Goal: Task Accomplishment & Management: Use online tool/utility

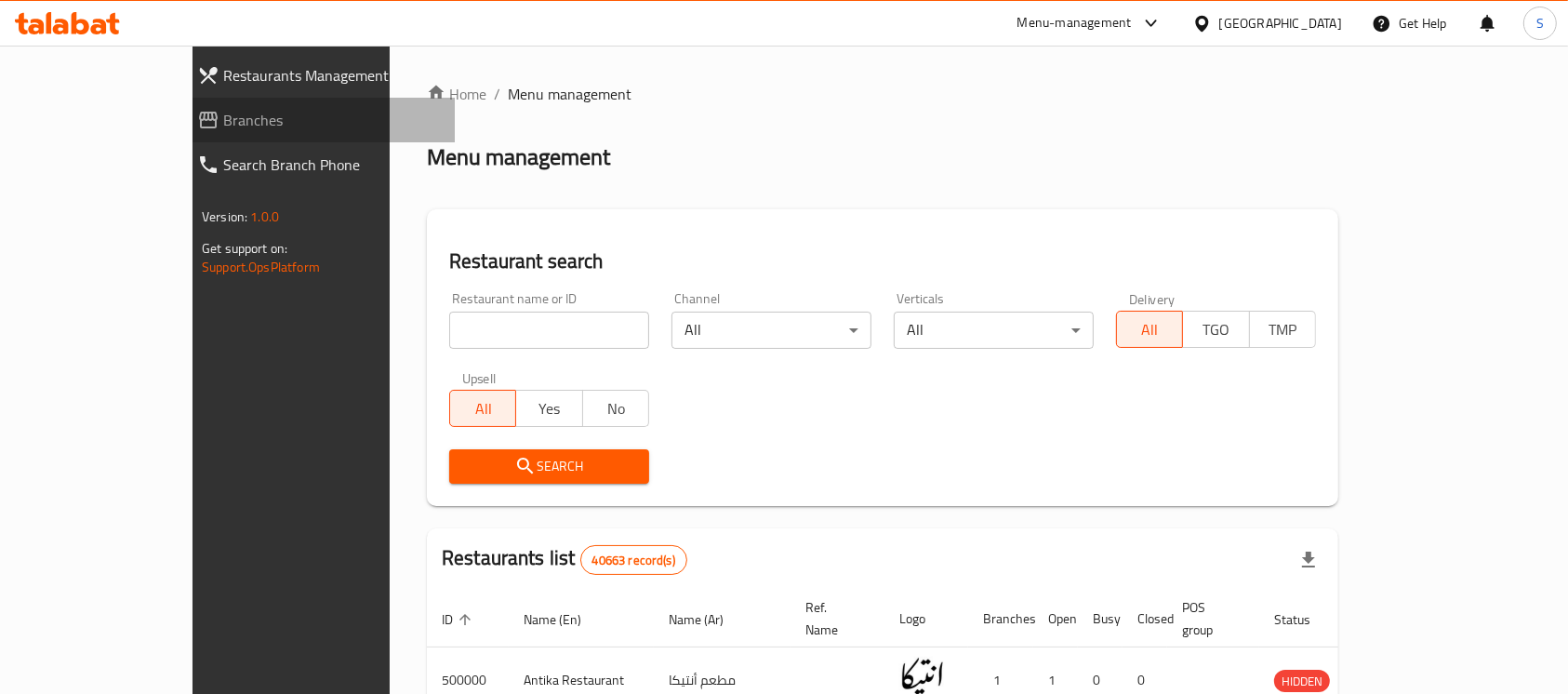
click at [223, 116] on span "Branches" at bounding box center [331, 120] width 217 height 22
click at [182, 136] on link "Branches" at bounding box center [318, 120] width 273 height 45
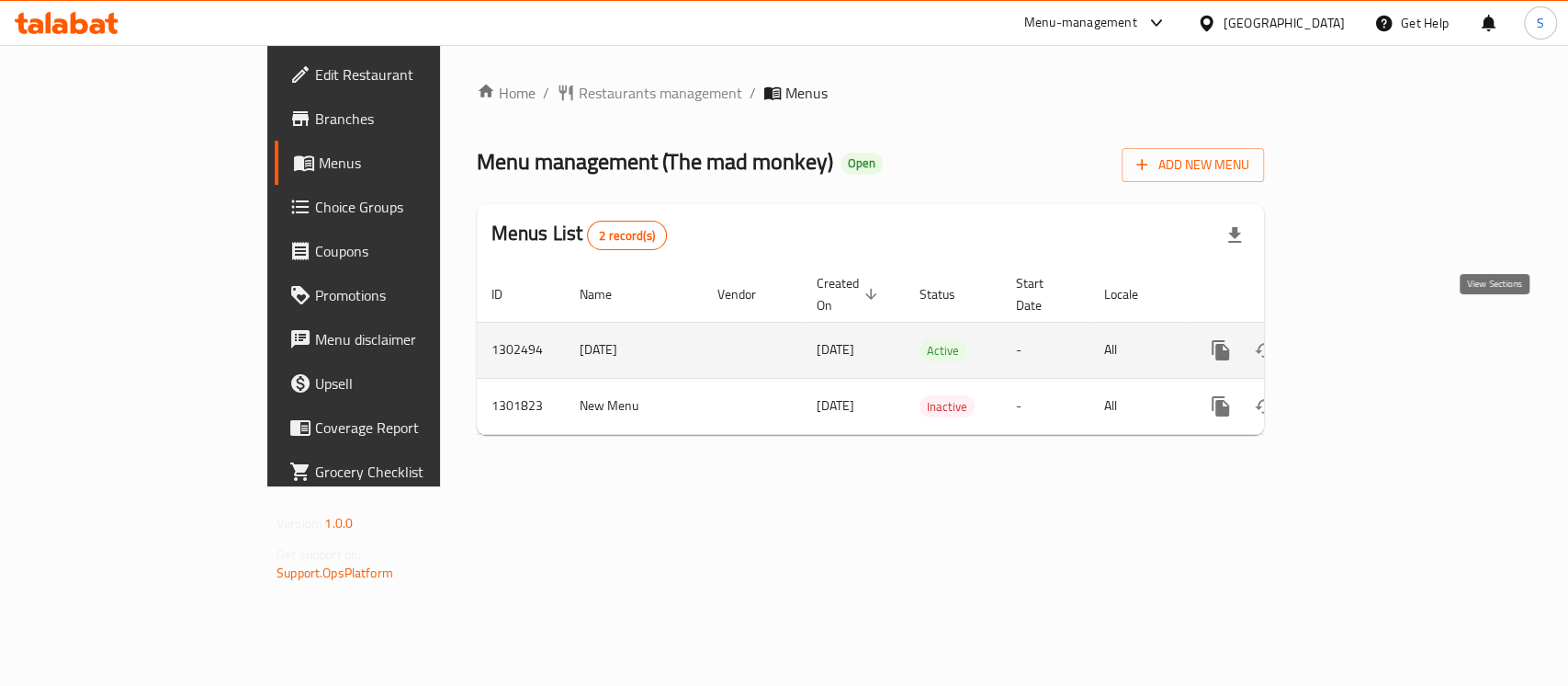
click at [1361, 342] on icon "enhanced table" at bounding box center [1353, 350] width 17 height 17
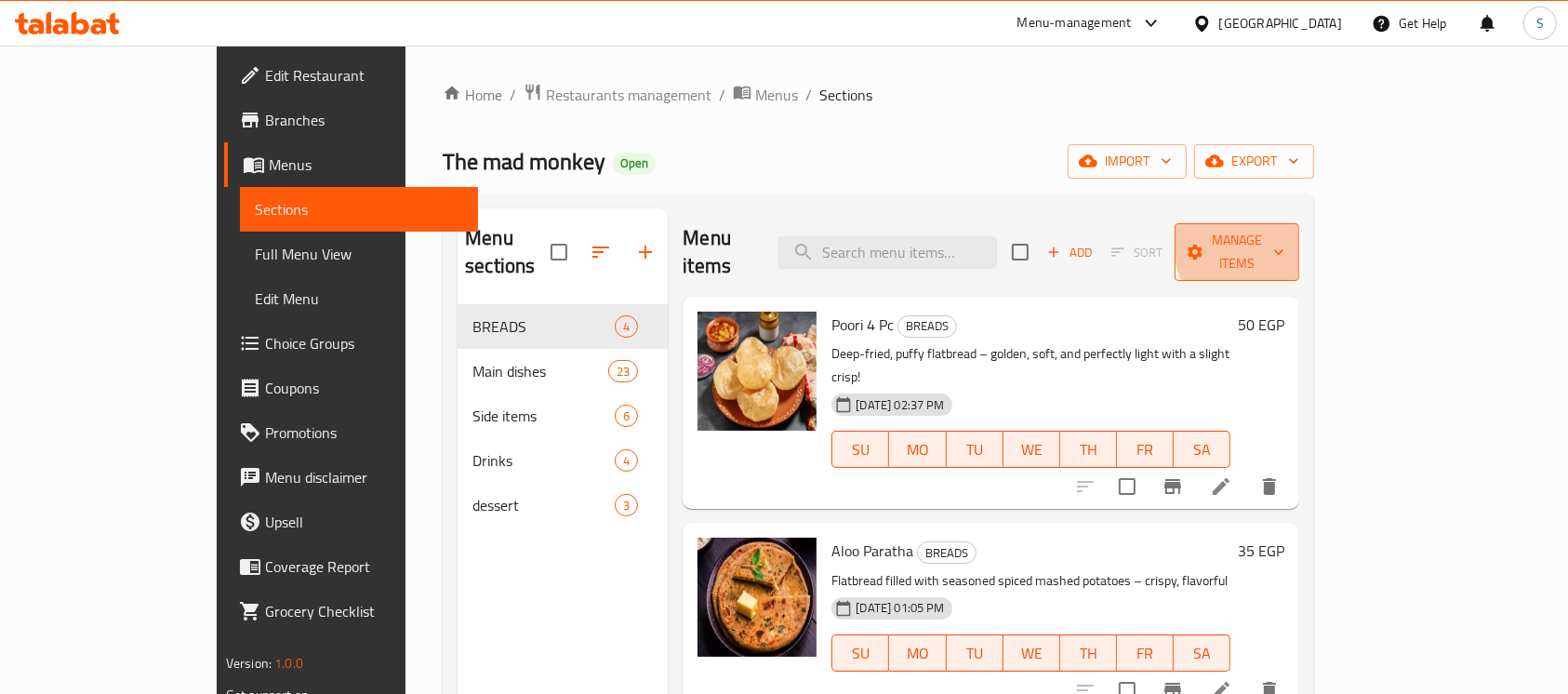
click at [1284, 238] on span "Manage items" at bounding box center [1237, 252] width 95 height 47
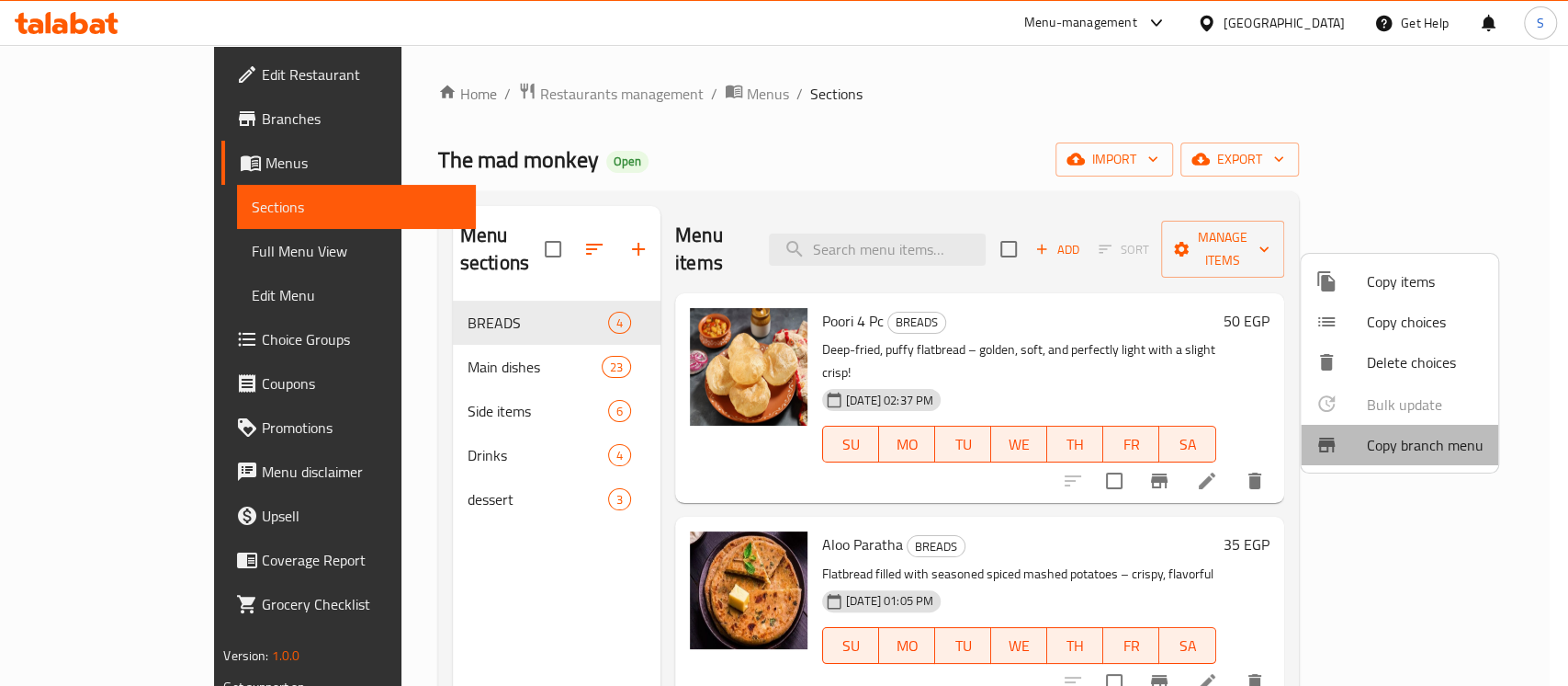
click at [1403, 460] on li "Copy branch menu" at bounding box center [1399, 445] width 198 height 40
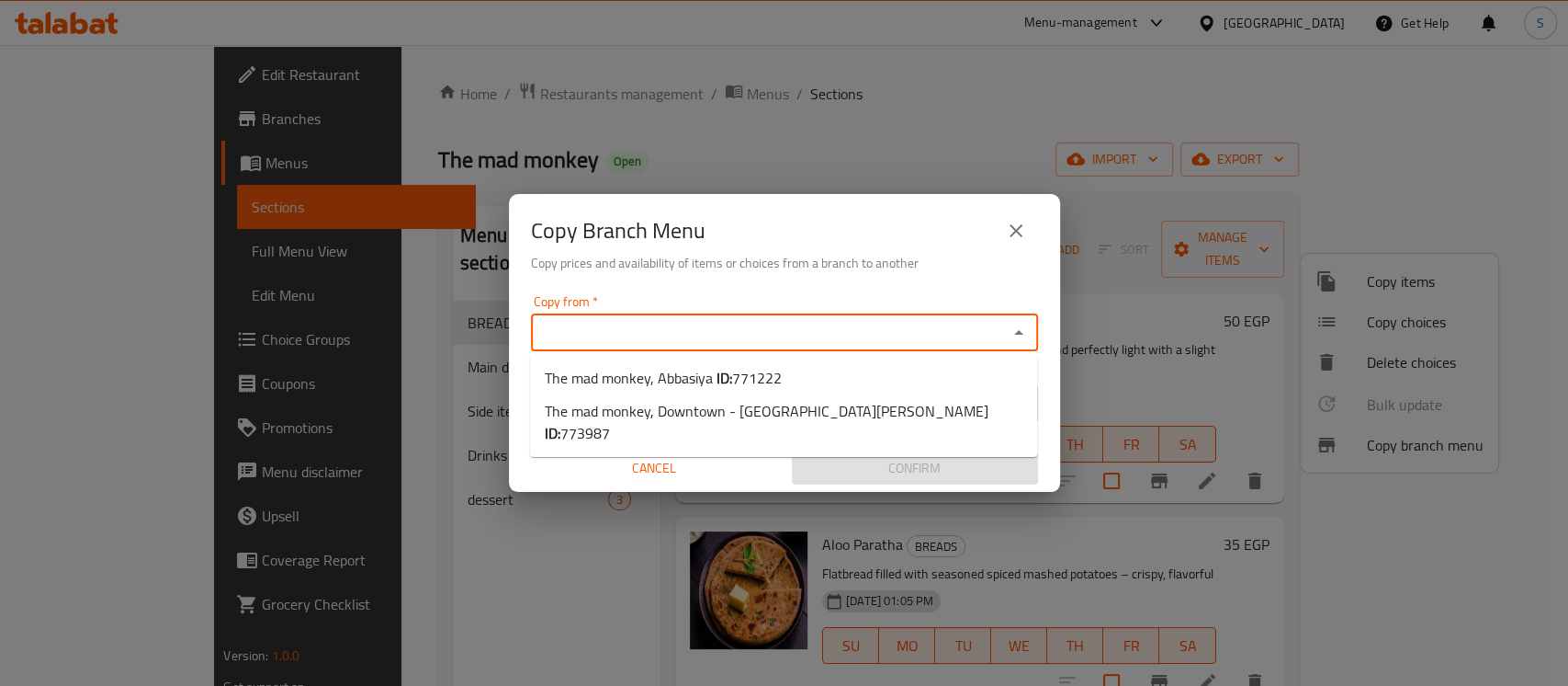
click at [898, 331] on input "Copy from   *" at bounding box center [769, 333] width 466 height 26
click at [798, 374] on li "The mad monkey, Abbasiya ID: 771222" at bounding box center [784, 378] width 507 height 33
type input "The mad monkey, Abbasiya"
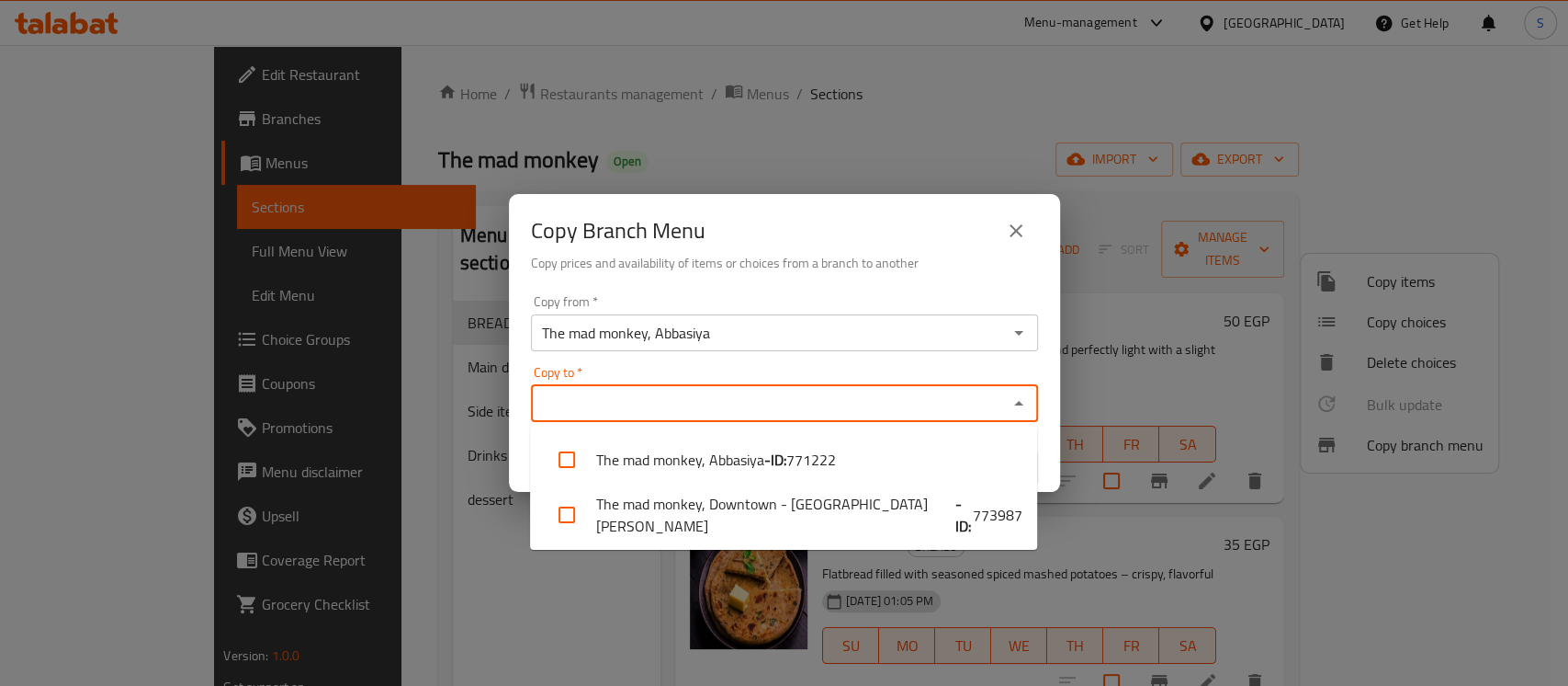
click at [743, 393] on input "Copy to   *" at bounding box center [769, 404] width 466 height 26
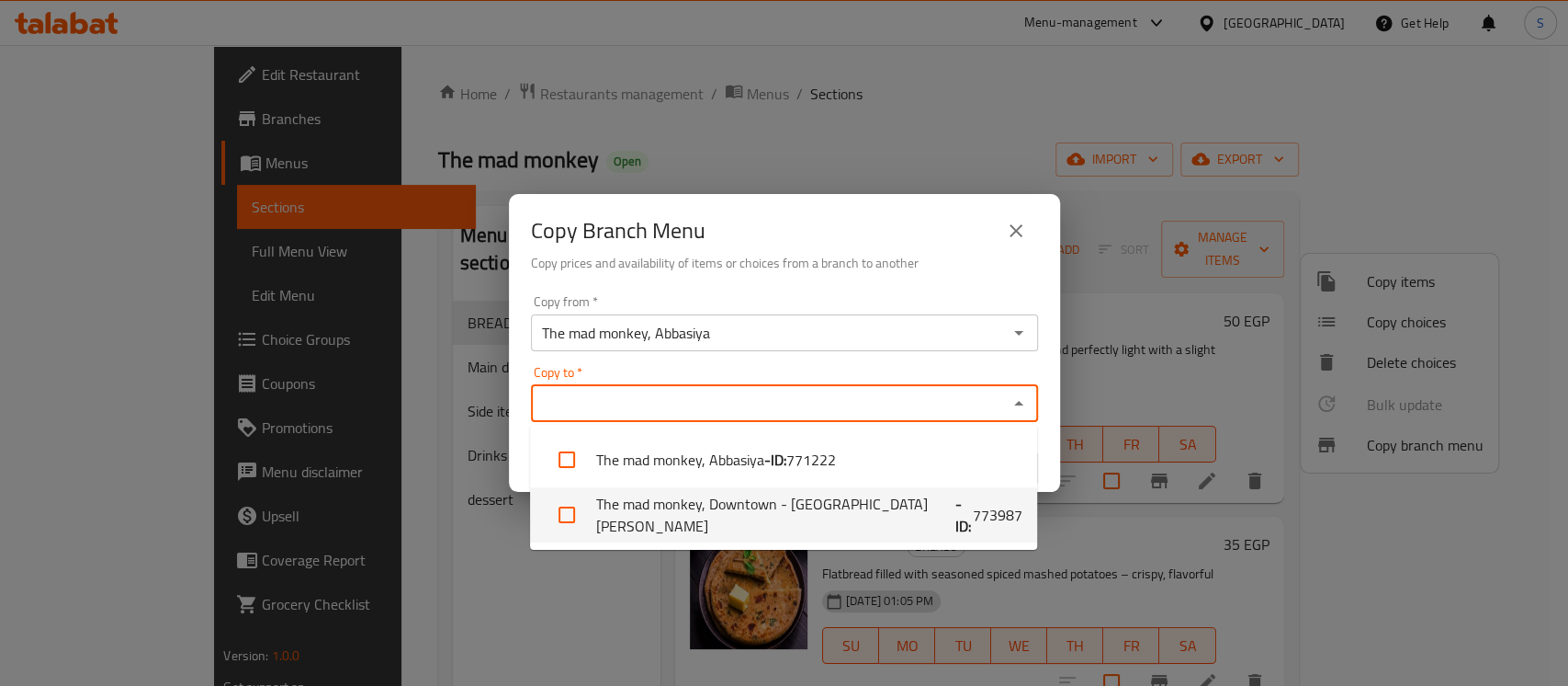
click at [754, 504] on li "The mad monkey, Downtown - El Sayeda Zeinab - ID: 773987" at bounding box center [784, 515] width 507 height 55
checkbox input "true"
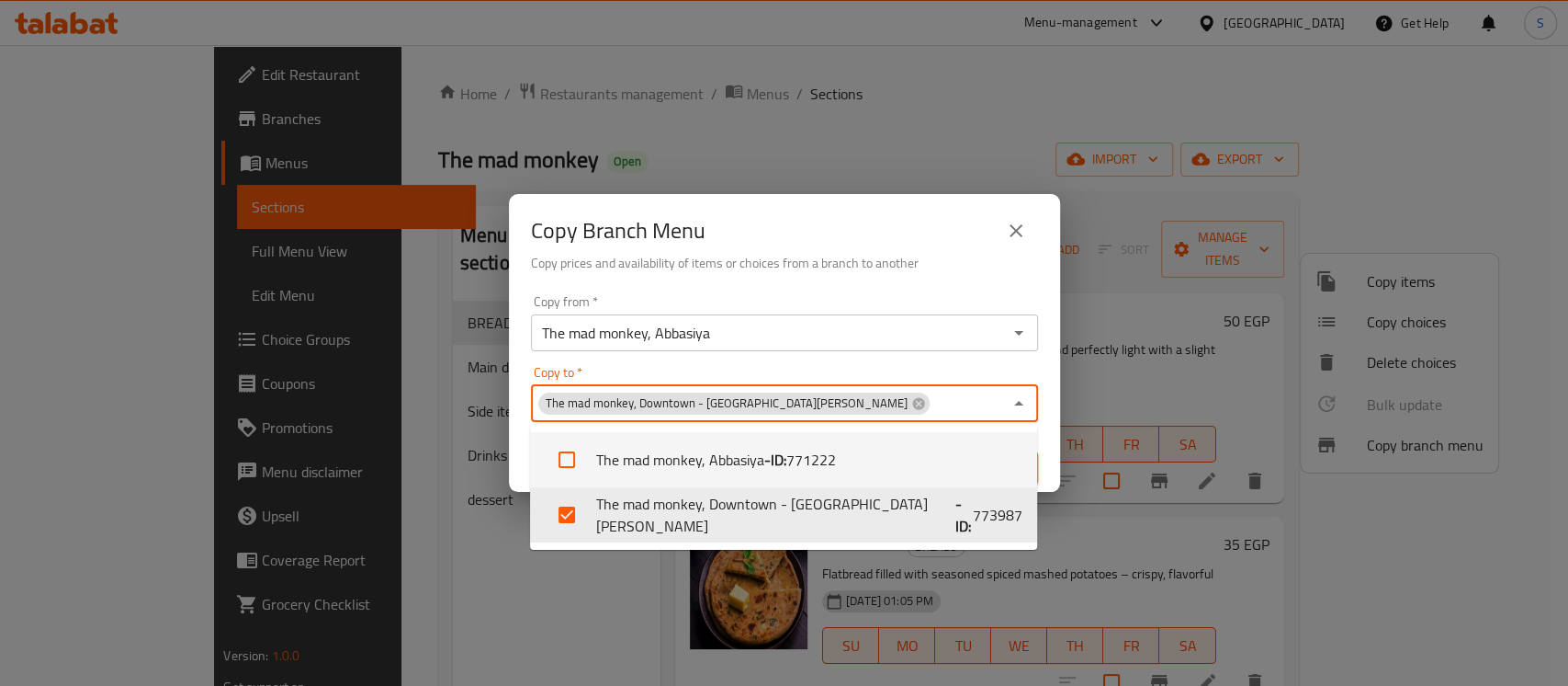
click at [1035, 373] on div "Copy to   * The mad monkey, Downtown - El Sayeda Zeinab Copy to *" at bounding box center [785, 394] width 507 height 56
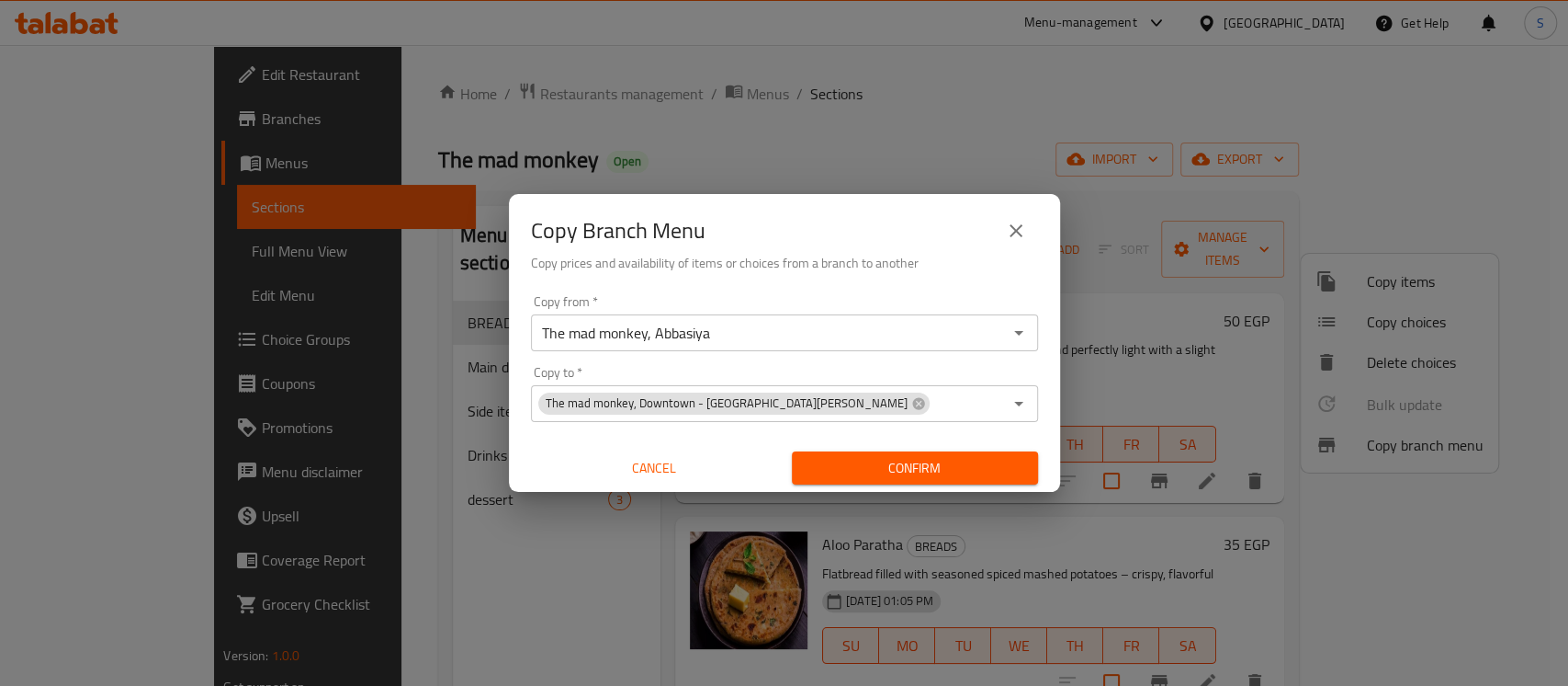
click at [1043, 430] on div "Copy from   * The mad monkey, Abbasiya Copy from * Copy to   * The mad monkey, …" at bounding box center [785, 390] width 551 height 205
click at [1017, 470] on span "Confirm" at bounding box center [915, 468] width 217 height 23
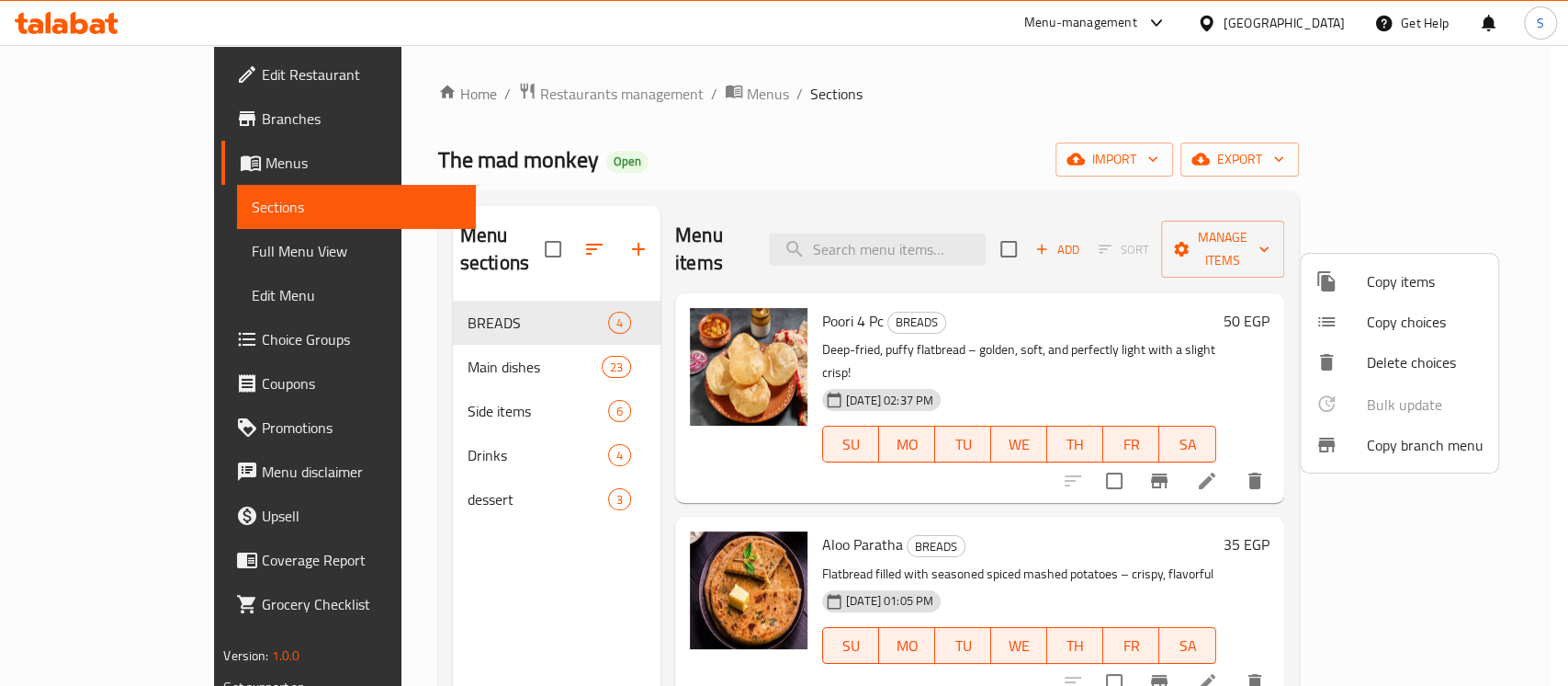
click at [151, 85] on div at bounding box center [784, 343] width 1568 height 686
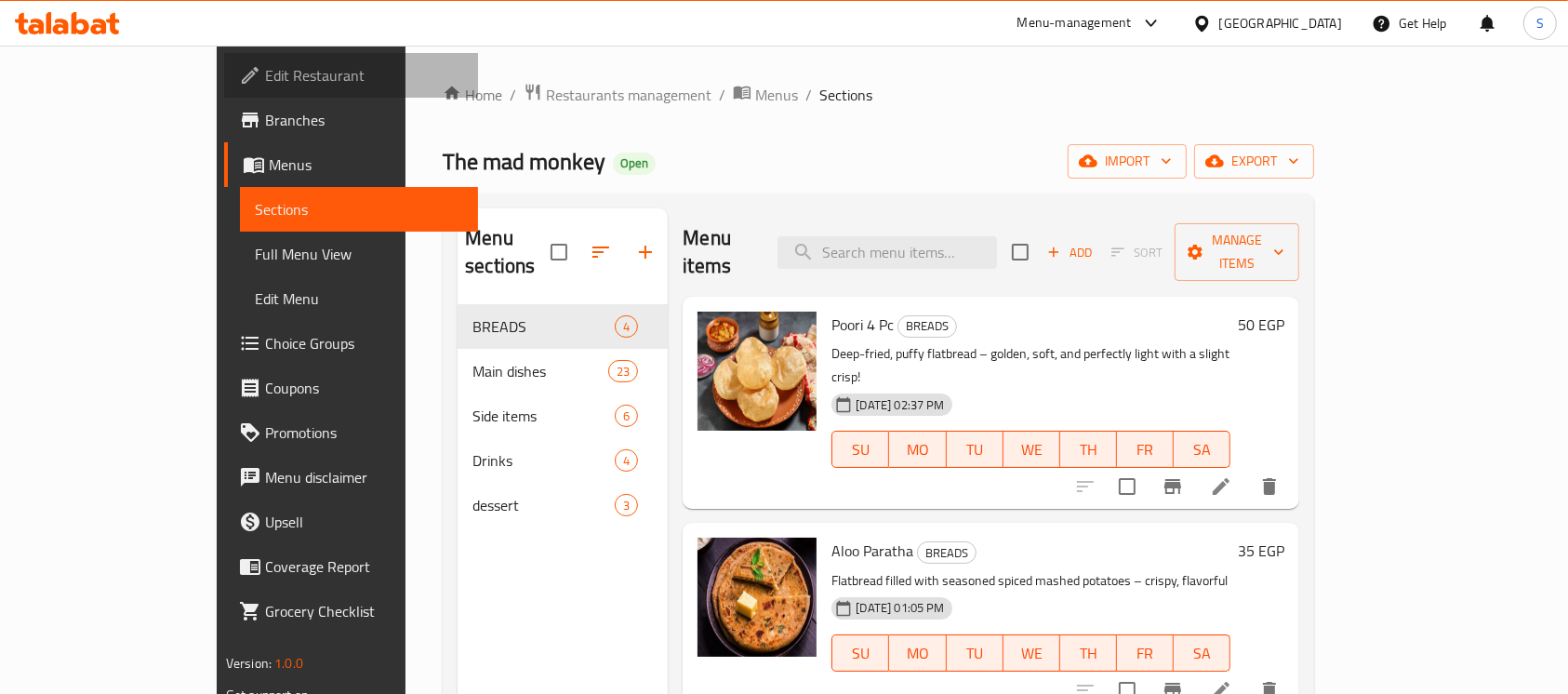
click at [265, 86] on span "Edit Restaurant" at bounding box center [365, 75] width 199 height 22
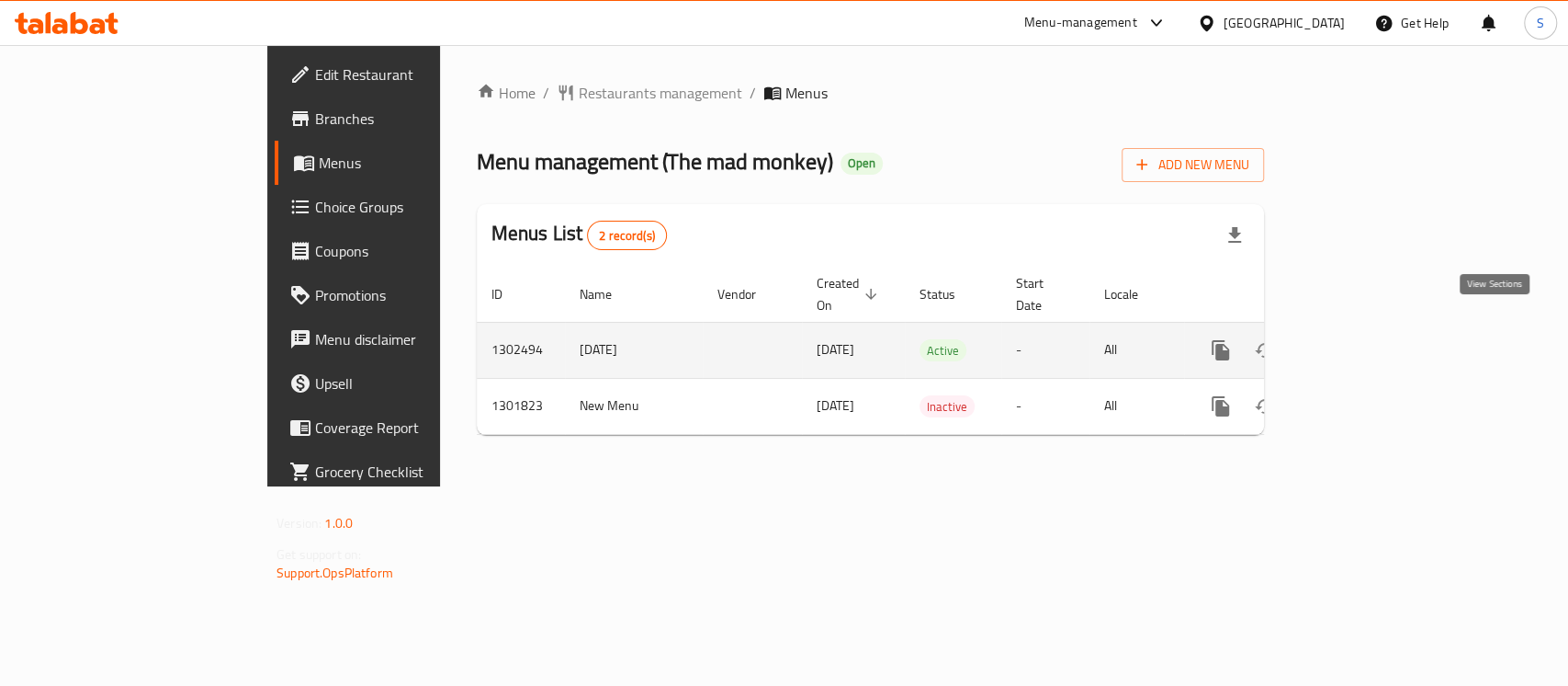
click at [1364, 339] on icon "enhanced table" at bounding box center [1353, 350] width 22 height 22
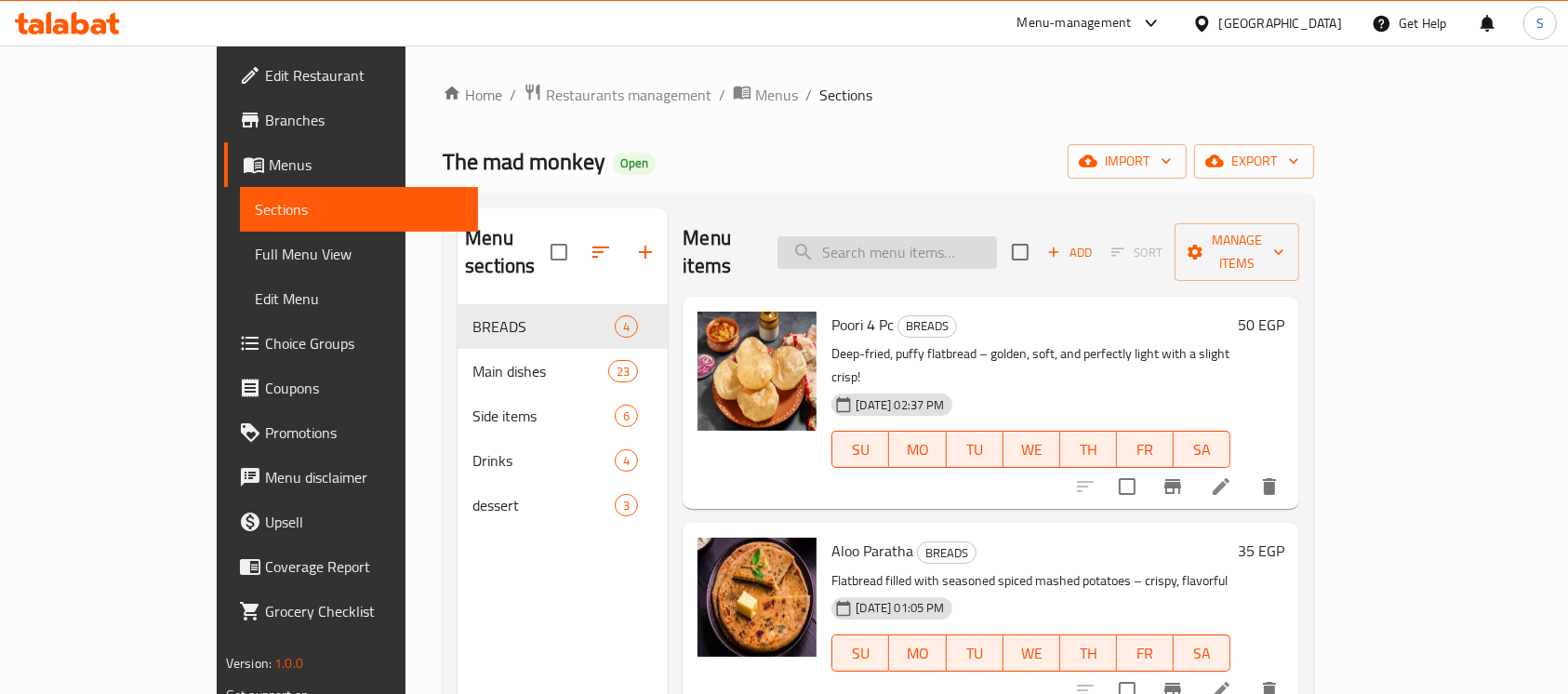
click at [929, 236] on input "search" at bounding box center [888, 252] width 220 height 33
paste input "SHISH TAWOOK"
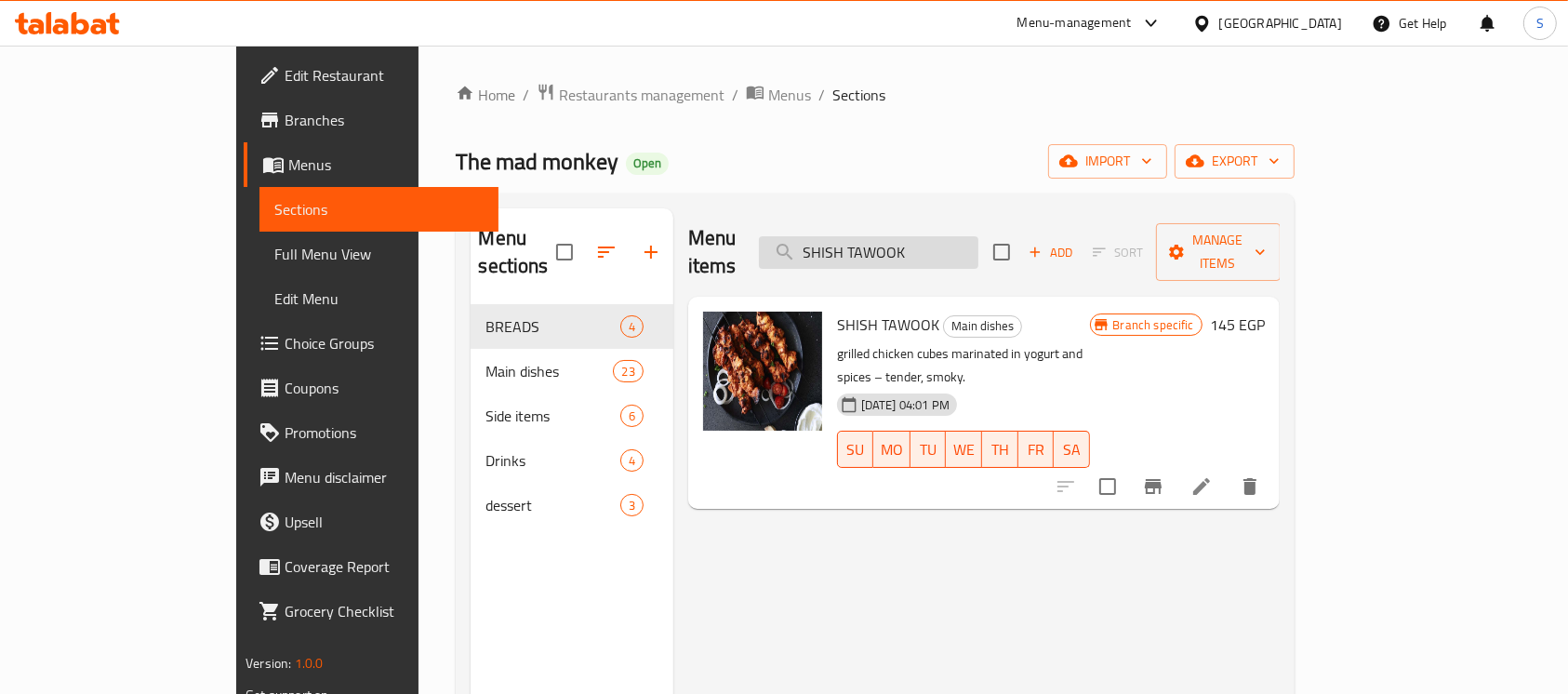
click at [978, 244] on input "SHISH TAWOOK" at bounding box center [869, 252] width 220 height 33
paste input "CHICKEN MANDI"
click at [978, 244] on input "CHICKEN MANDI" at bounding box center [869, 252] width 220 height 33
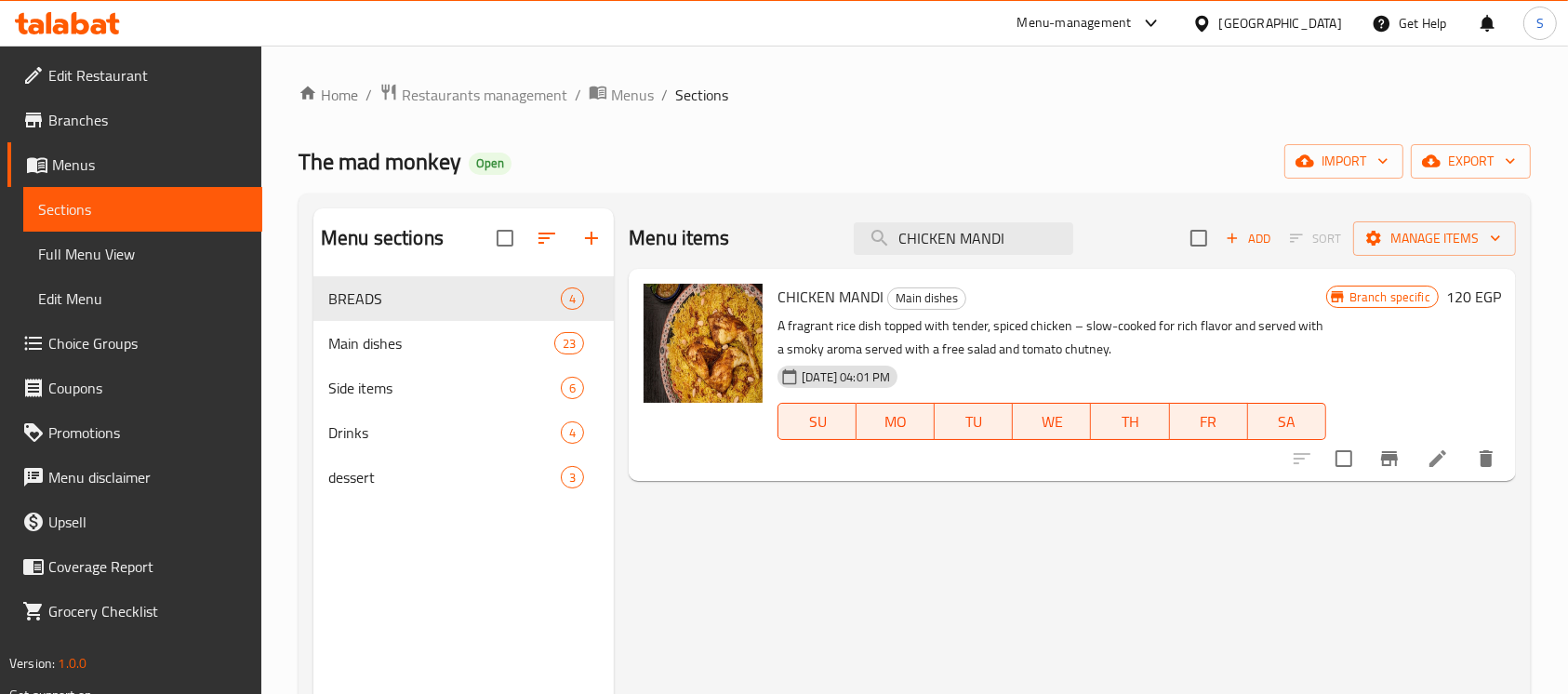
type input "CHICKEN MANDI"
click at [866, 145] on div "The mad monkey Open import export" at bounding box center [915, 161] width 1232 height 34
click at [151, 123] on span "Branches" at bounding box center [148, 120] width 199 height 22
